Goal: Communication & Community: Answer question/provide support

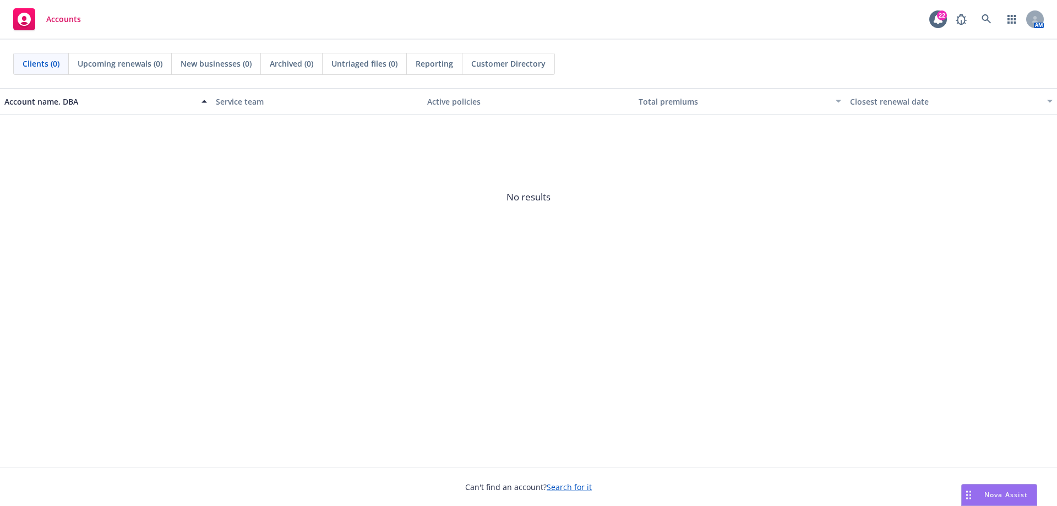
click at [996, 499] on span "Nova Assist" at bounding box center [1005, 494] width 43 height 9
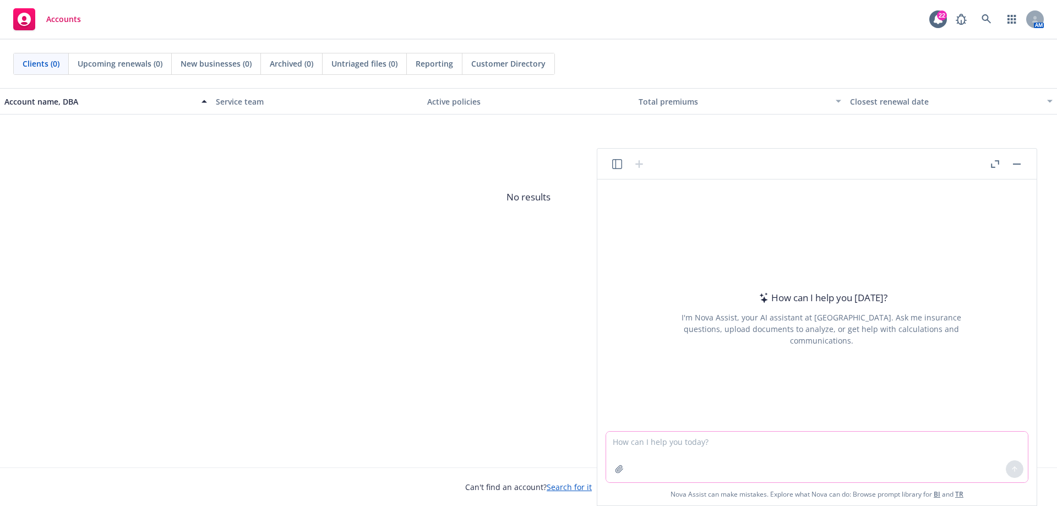
click at [641, 440] on textarea at bounding box center [817, 457] width 422 height 51
paste textarea "Lore ipsumdo Sitam, Conse adi eli seddoei temp inc utlaboreetd magnaaliq. Enim …"
type textarea "Lor ip dol: Sita consect Adipi, Elits doe tem incidid utla etd magnaaliqua enim…"
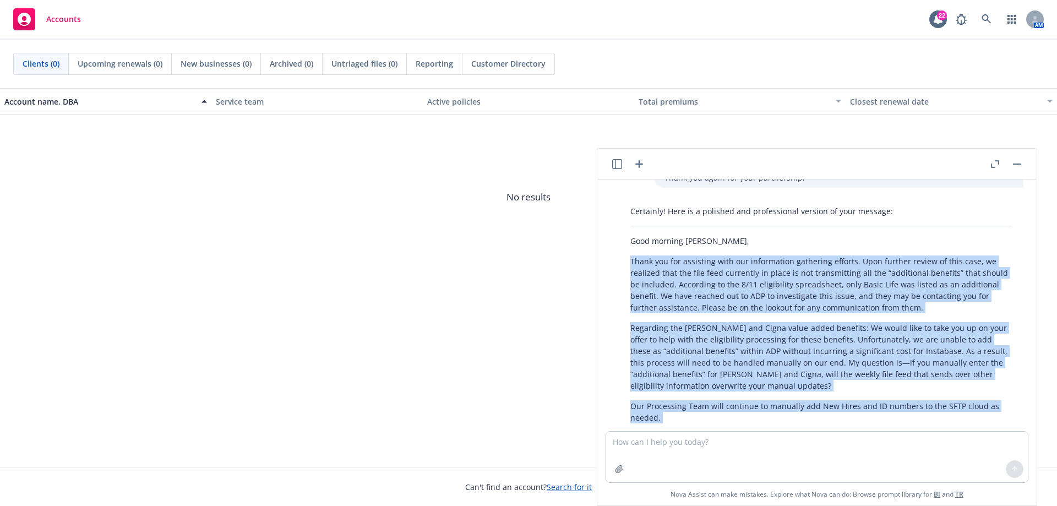
scroll to position [293, 0]
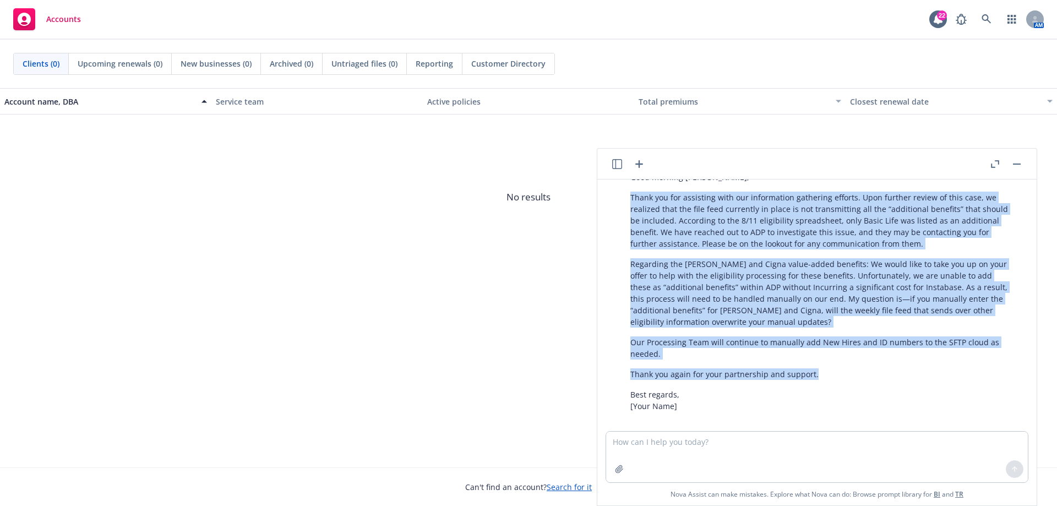
drag, startPoint x: 629, startPoint y: 370, endPoint x: 837, endPoint y: 364, distance: 208.2
click at [837, 364] on div "Certainly! Here is a polished and professional version of your message: Good mo…" at bounding box center [821, 276] width 404 height 279
copy div "Lorem ips dol sitametco adip eli seddoeiusmo temporinc utlabor. Etdo magnaal en…"
